Goal: Check status: Check status

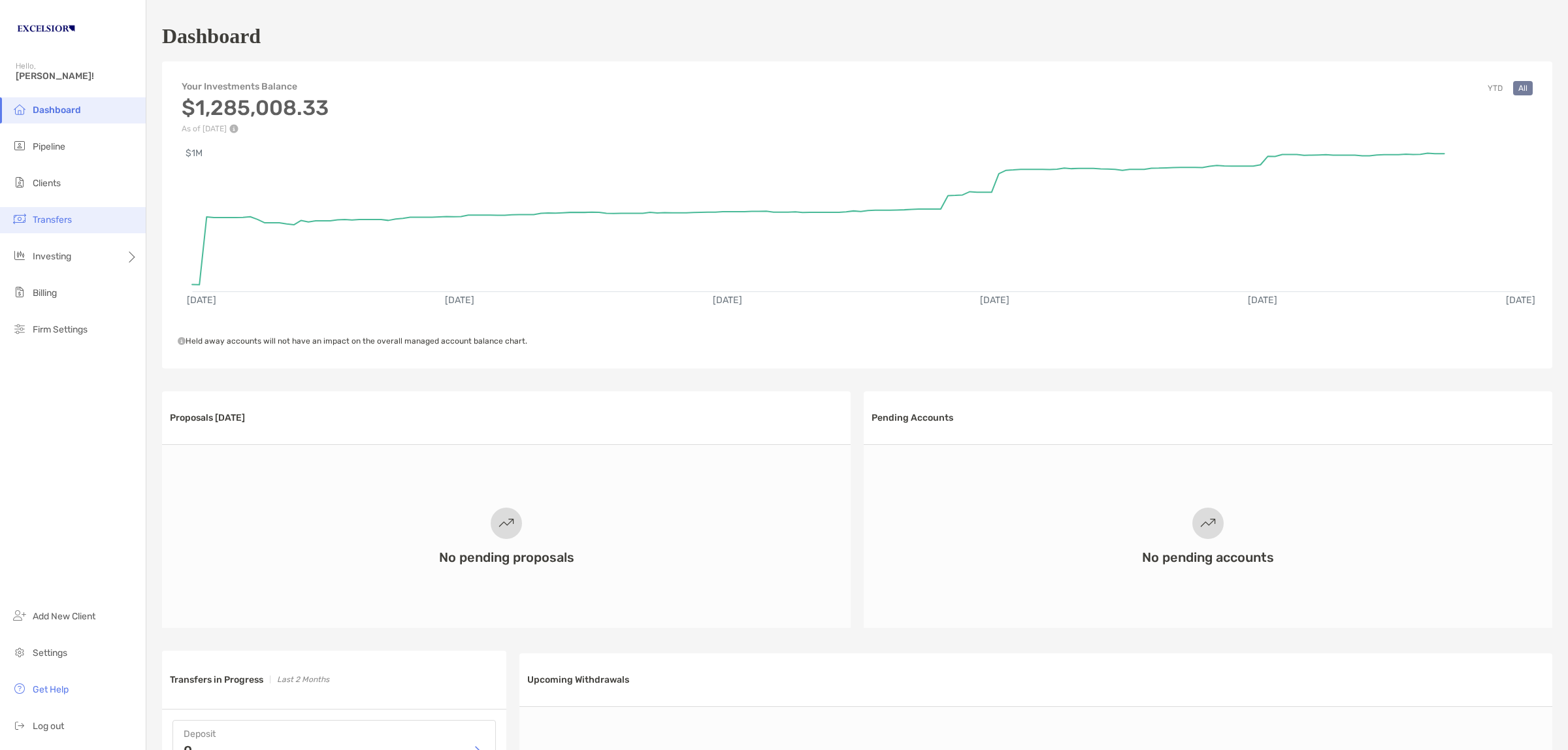
click at [60, 220] on span "Transfers" at bounding box center [52, 220] width 39 height 11
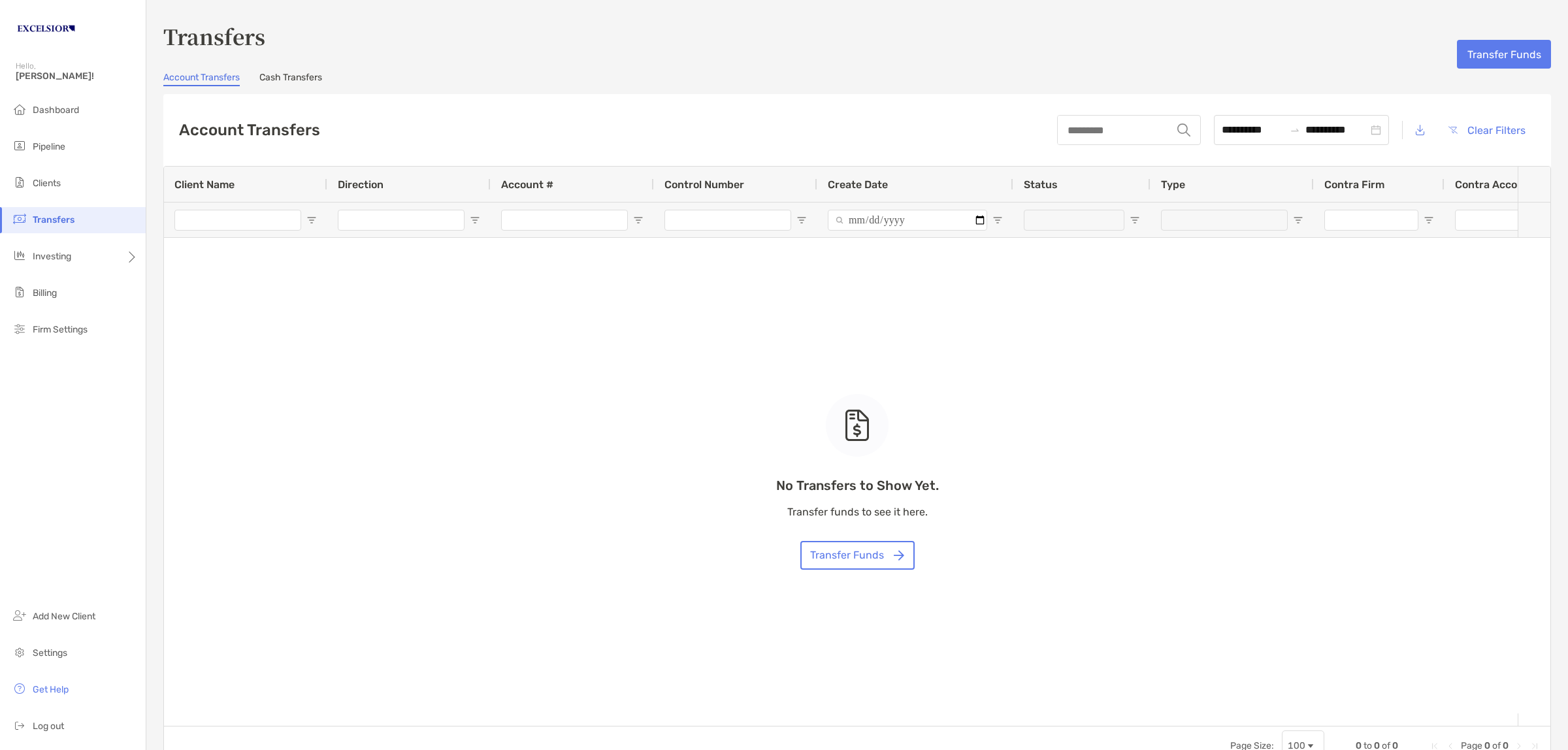
click at [270, 72] on link "Cash Transfers" at bounding box center [291, 78] width 62 height 14
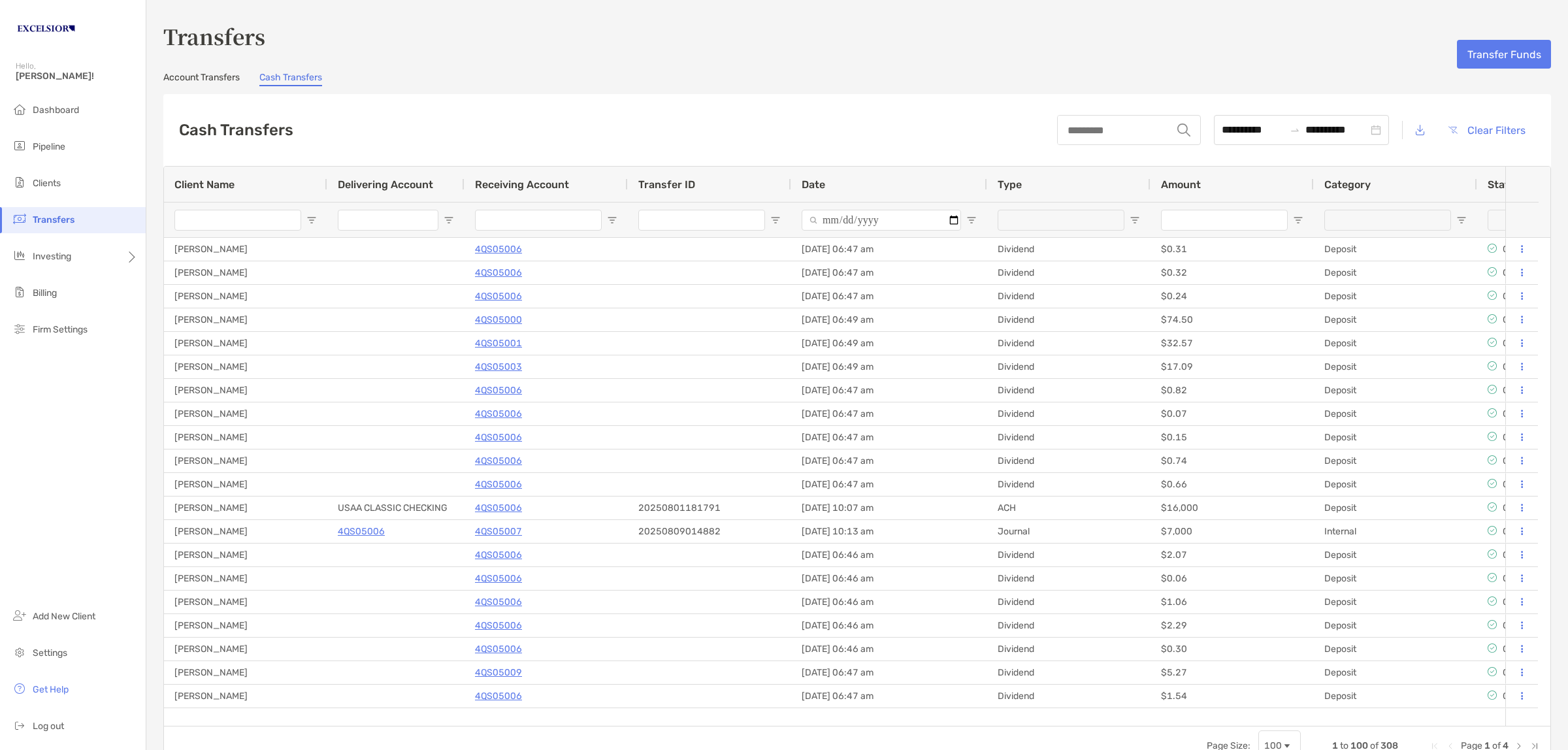
click at [309, 217] on span "Open Filter Menu" at bounding box center [311, 219] width 10 height 10
click at [377, 289] on input "Filter Value" at bounding box center [363, 278] width 117 height 21
type input "*******"
click at [967, 216] on span "Open Filter Menu" at bounding box center [971, 219] width 10 height 10
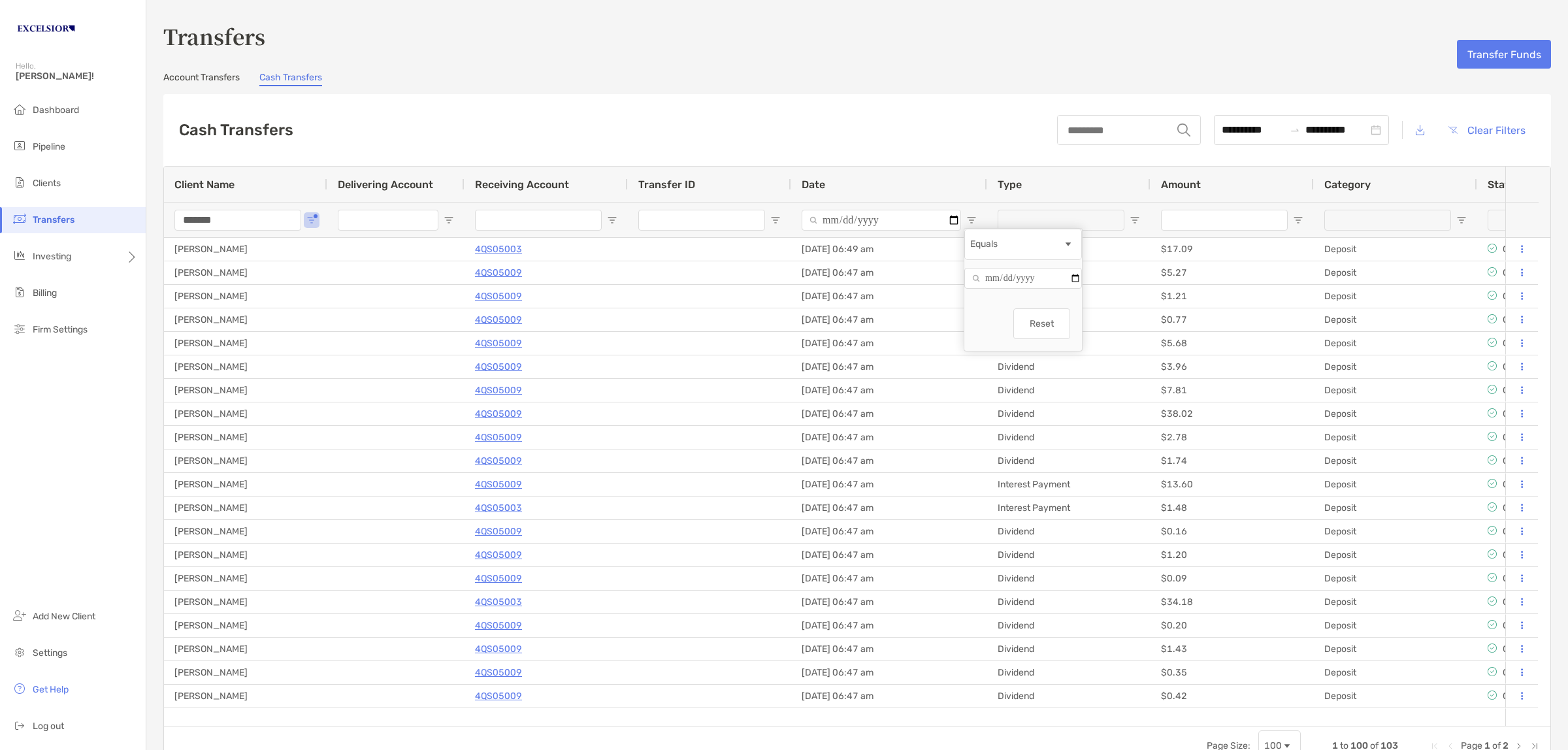
type input "**********"
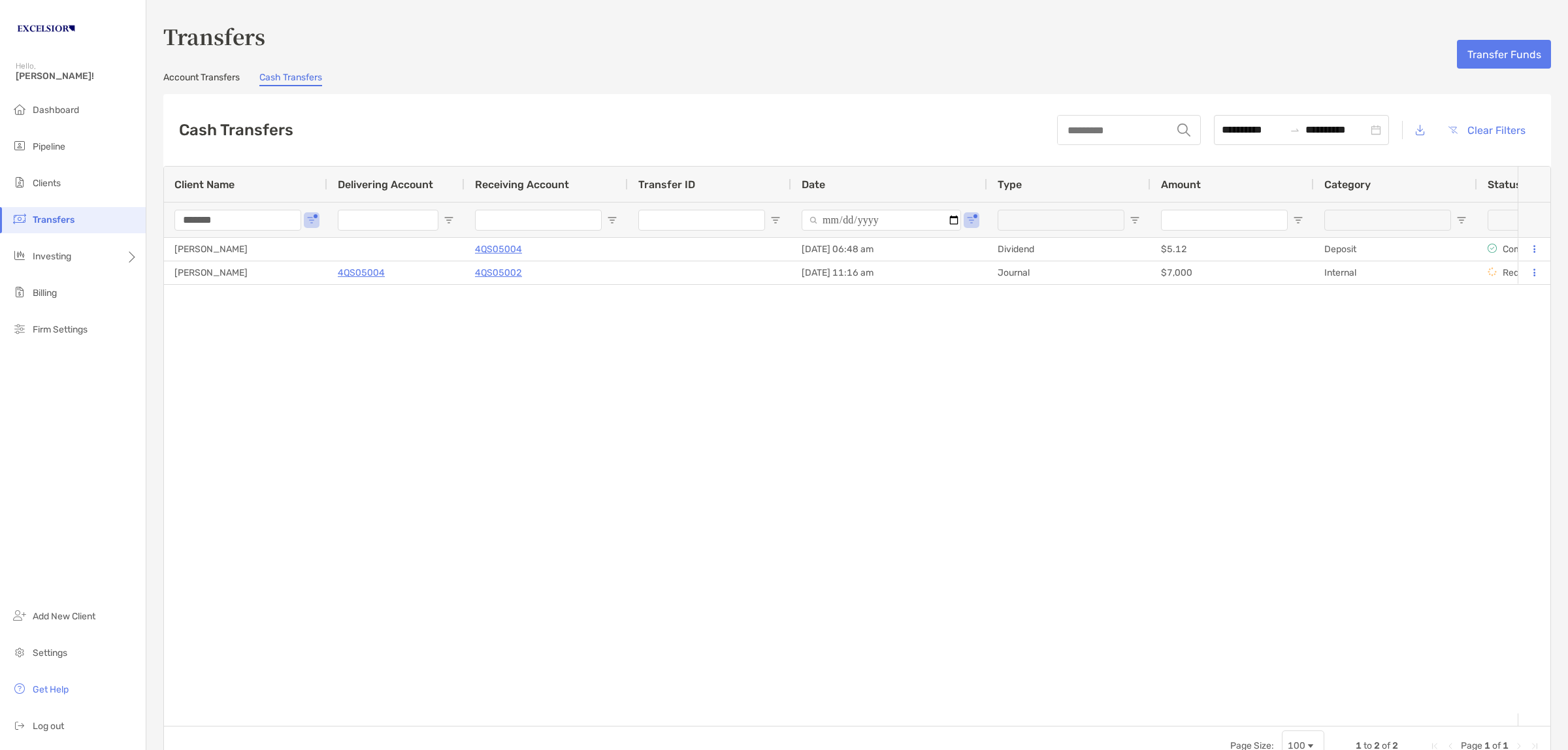
click at [1172, 435] on div "[PERSON_NAME] 4QS05004 [DATE] 06:48 am Dividend $5.12 Deposit Completed Individ…" at bounding box center [841, 475] width 1354 height 475
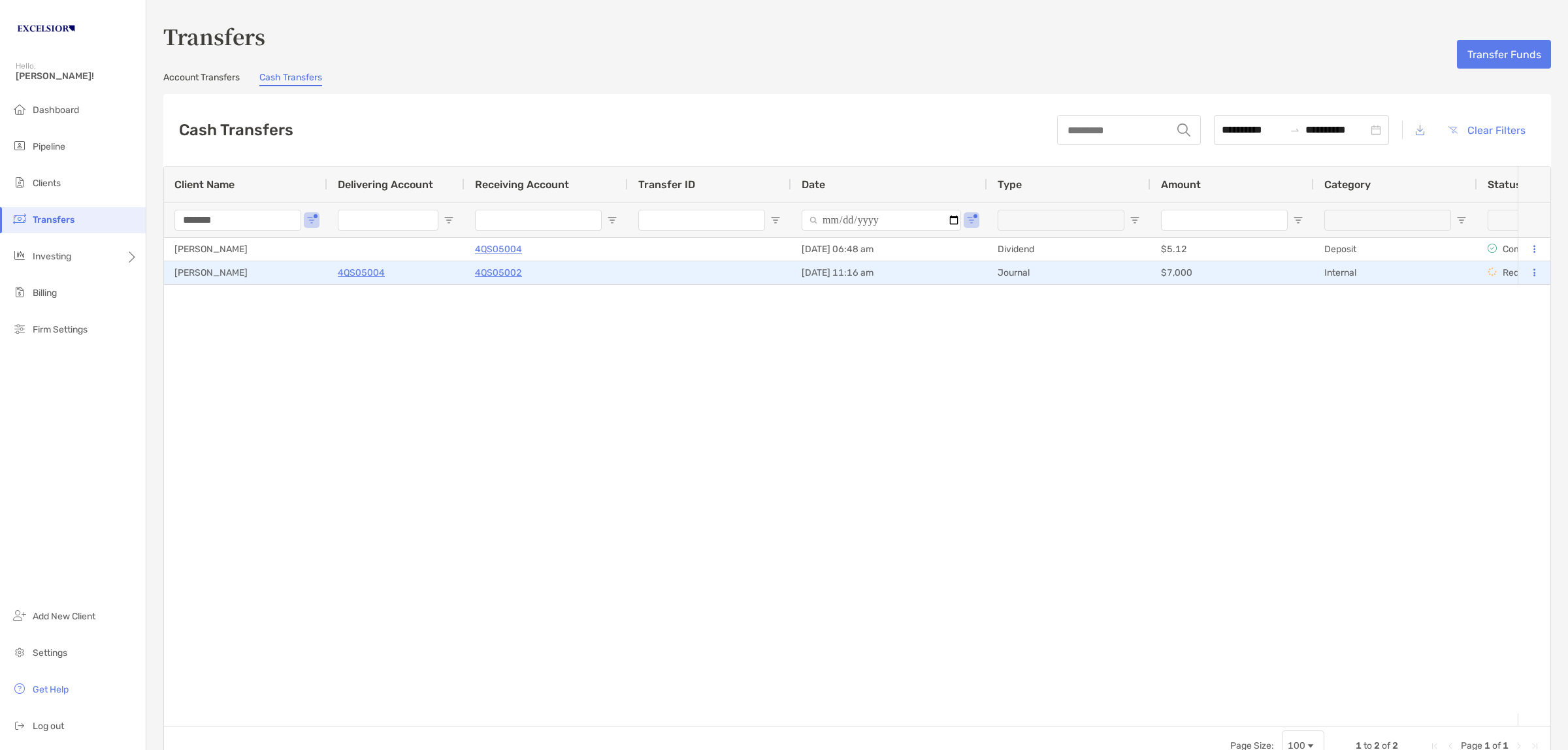
click at [273, 279] on div "[PERSON_NAME]" at bounding box center [246, 273] width 163 height 23
click at [1533, 274] on icon at bounding box center [1534, 272] width 2 height 9
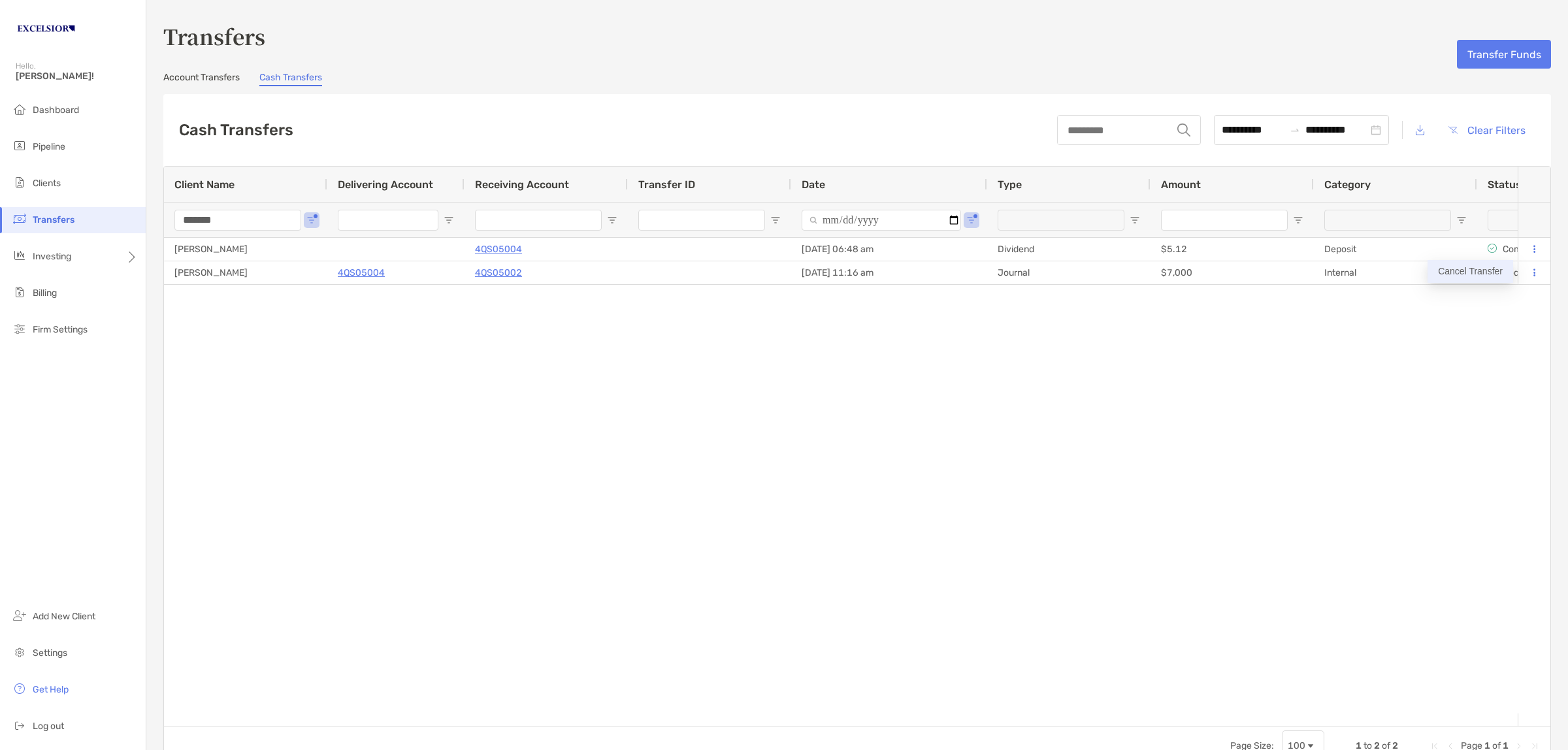
click at [1461, 273] on button "Cancel Transfer" at bounding box center [1470, 271] width 86 height 23
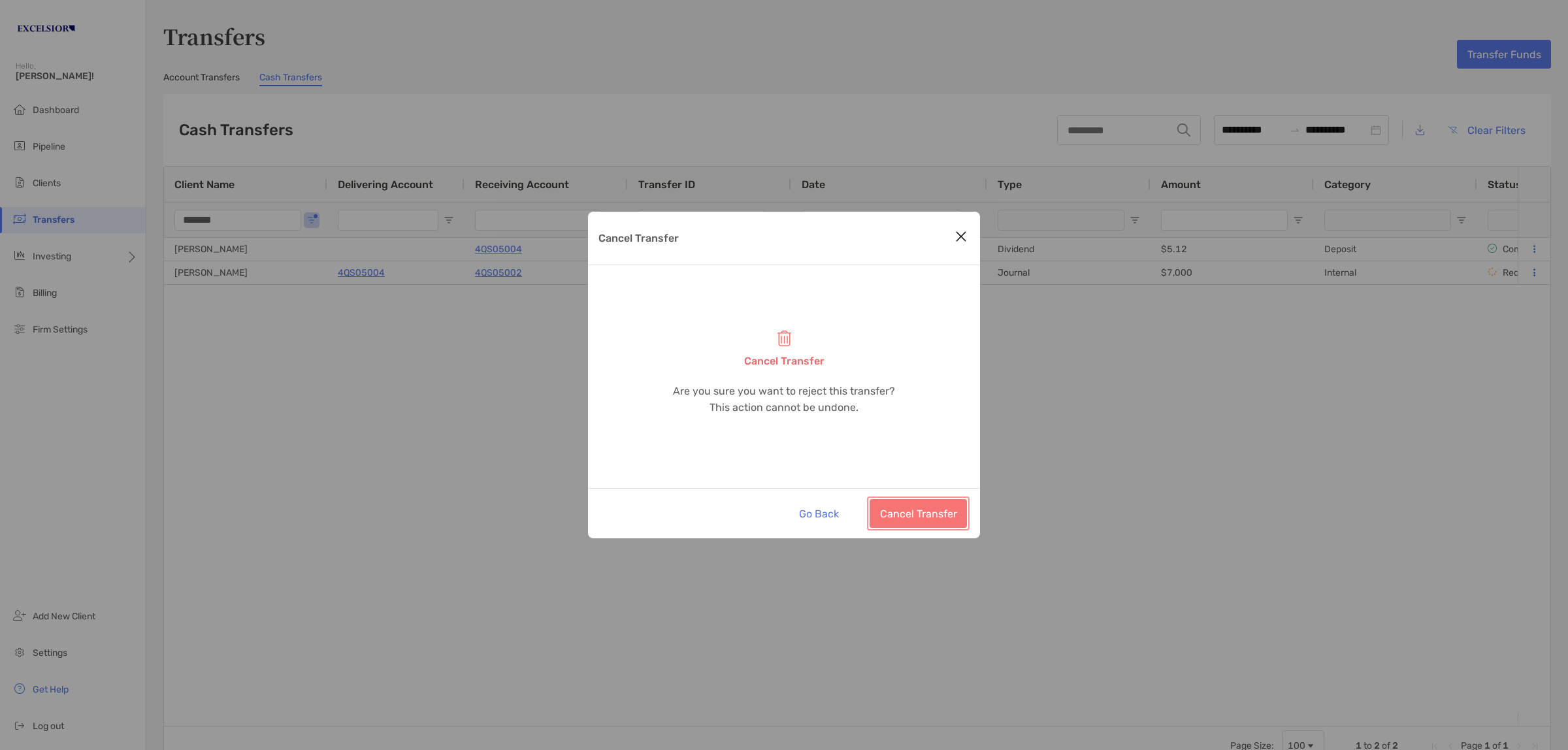
click at [925, 511] on button "Cancel Transfer" at bounding box center [917, 513] width 97 height 28
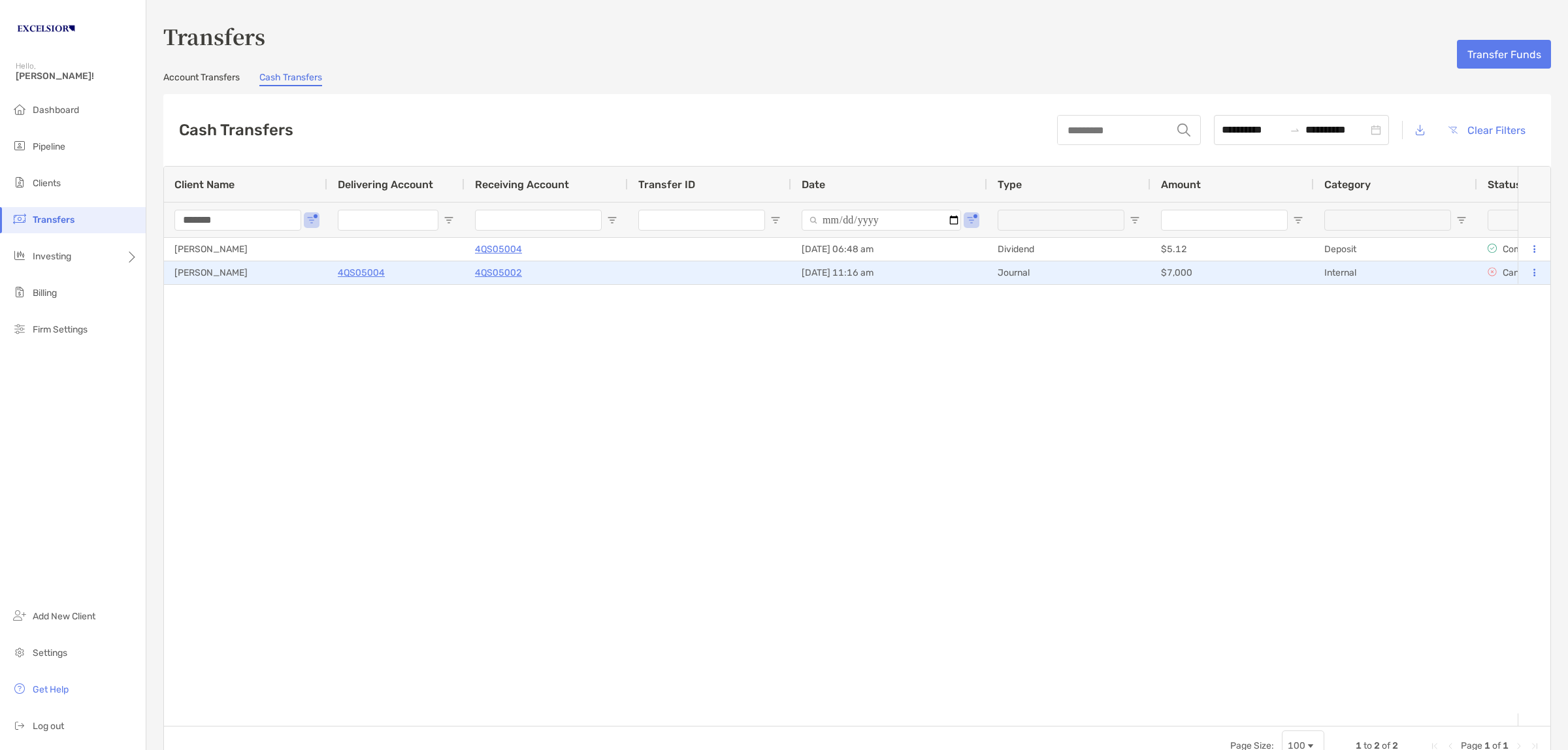
click at [1458, 272] on div "Internal" at bounding box center [1395, 273] width 163 height 23
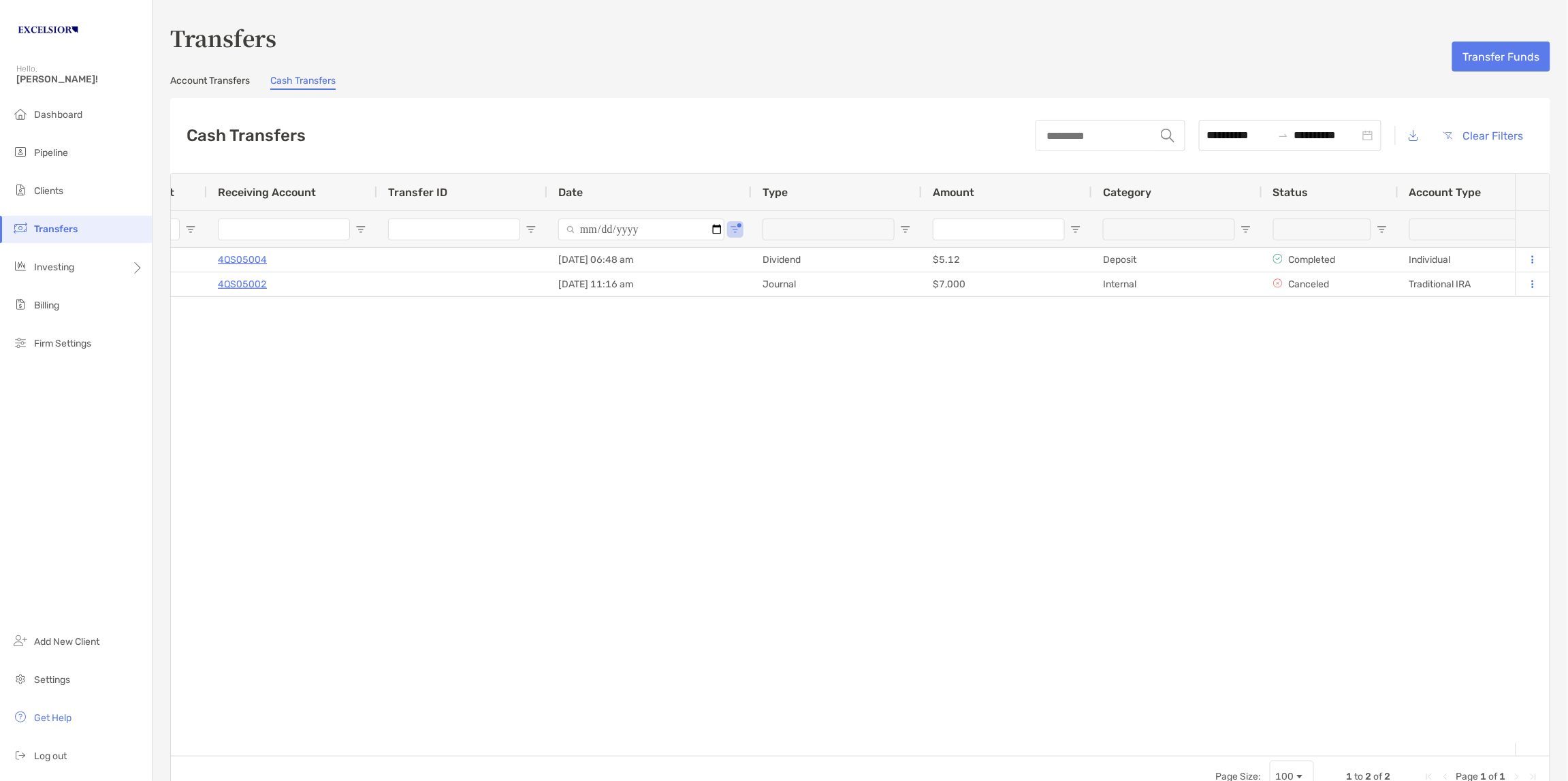
drag, startPoint x: 462, startPoint y: 598, endPoint x: 376, endPoint y: 665, distance: 109.0
click at [462, 598] on div "[PERSON_NAME] 4QS05004 [DATE] 06:48 am Dividend $5.12 Deposit Completed Individ…" at bounding box center [844, 495] width 1345 height 495
